Goal: Find specific page/section: Find specific page/section

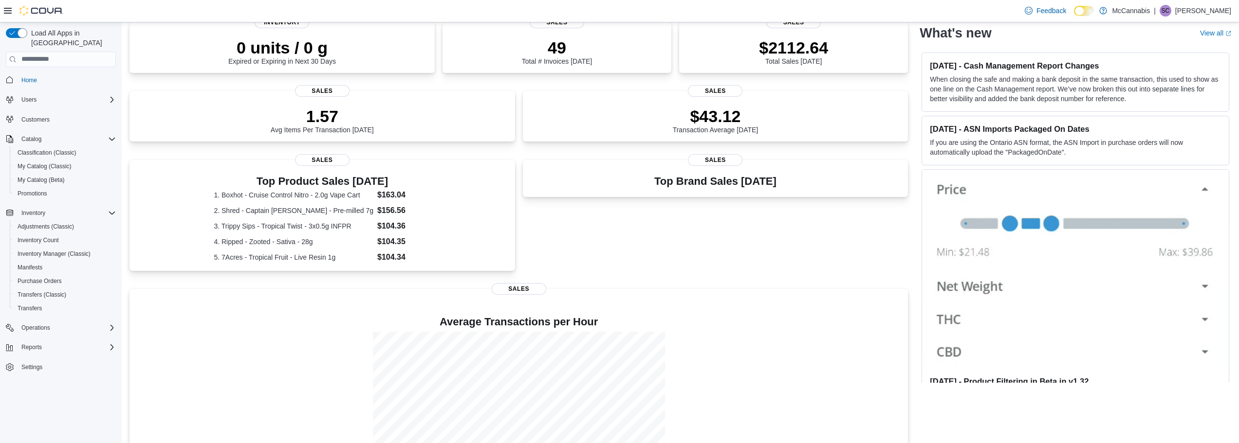
scroll to position [144, 0]
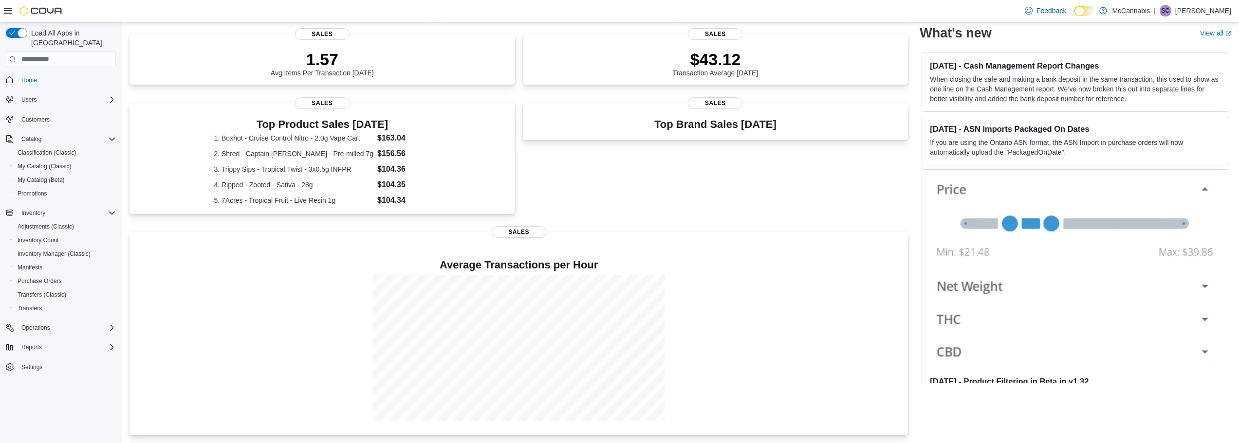
click at [717, 162] on div "Top Brand Sales [DATE] Sales" at bounding box center [716, 162] width 386 height 118
